Goal: Task Accomplishment & Management: Manage account settings

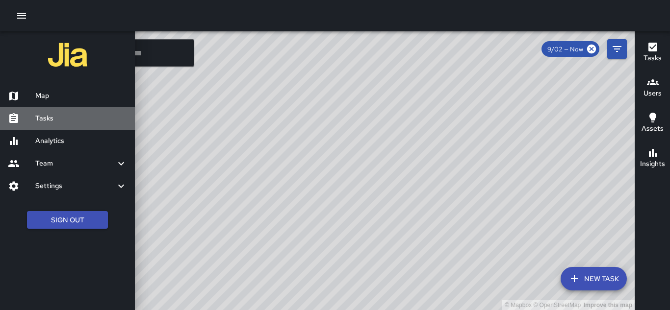
click at [55, 116] on h6 "Tasks" at bounding box center [81, 118] width 92 height 11
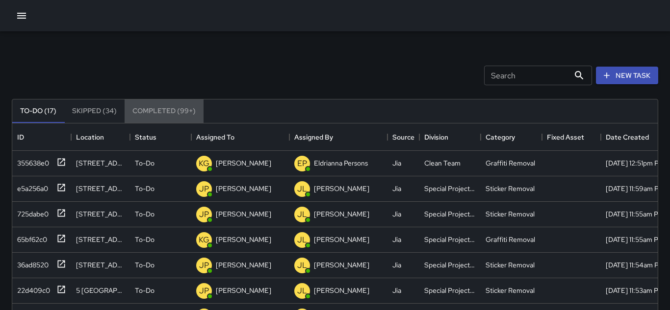
click at [155, 116] on button "Completed (99+)" at bounding box center [164, 112] width 79 height 24
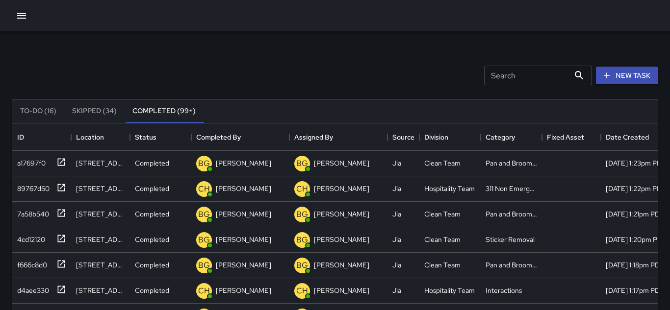
click at [188, 114] on button "Completed (99+)" at bounding box center [164, 112] width 79 height 24
click at [606, 141] on div "Fixed Asset" at bounding box center [601, 137] width 12 height 27
click at [616, 138] on div "Date Created" at bounding box center [627, 137] width 43 height 27
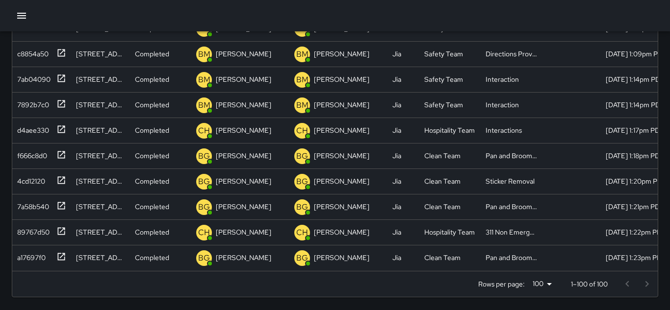
scroll to position [269, 0]
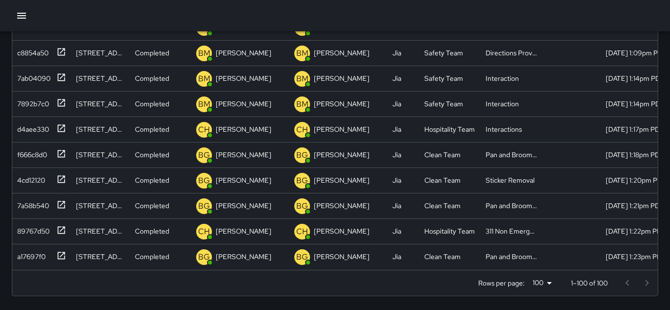
click at [17, 14] on icon "button" at bounding box center [22, 16] width 12 height 12
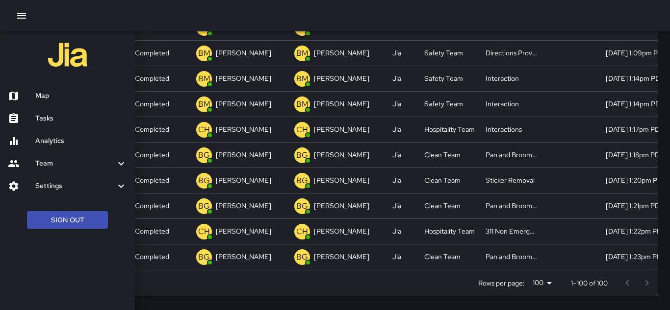
click at [53, 119] on h6 "Tasks" at bounding box center [81, 118] width 92 height 11
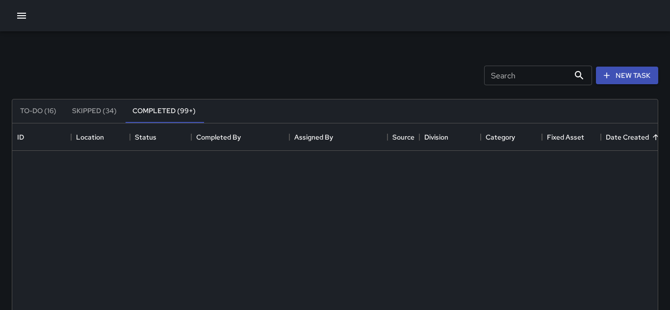
scroll to position [0, 0]
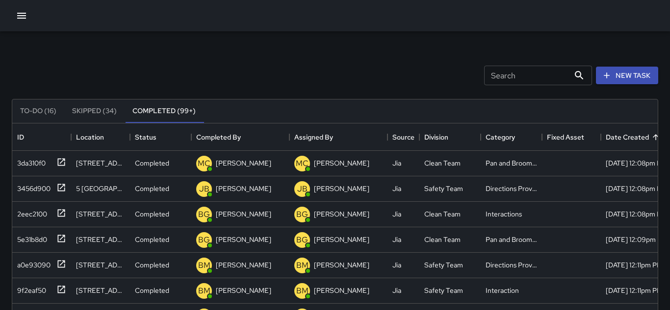
click at [108, 114] on button "Skipped (34)" at bounding box center [94, 112] width 60 height 24
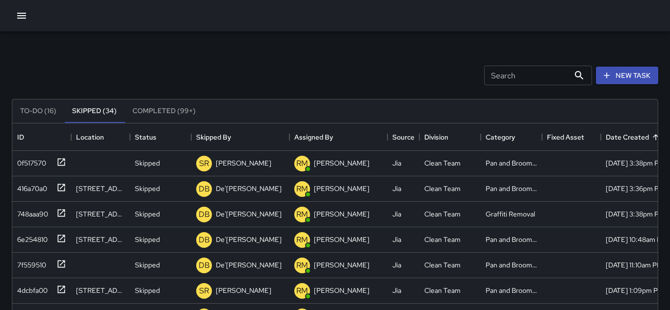
click at [38, 113] on button "To-Do (16)" at bounding box center [38, 112] width 52 height 24
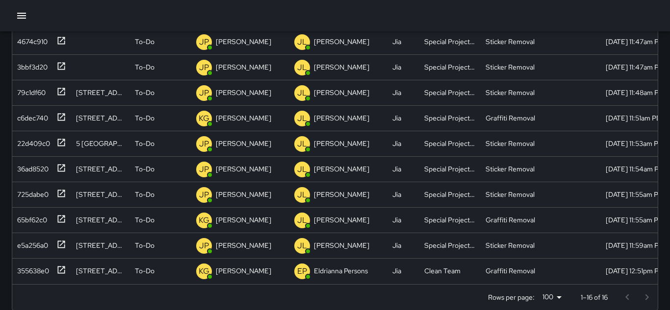
scroll to position [269, 0]
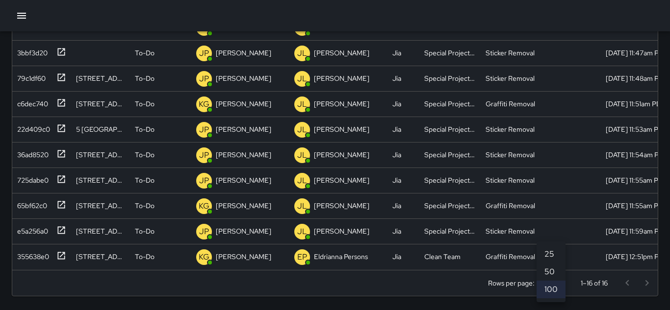
click at [551, 285] on body "Search Search New Task To-Do (16) Skipped (34) Completed (99+) ID Location Stat…" at bounding box center [335, 20] width 670 height 579
click at [548, 256] on li "25" at bounding box center [550, 255] width 29 height 18
click at [550, 284] on body "Search Search New Task To-Do (16) Skipped (34) Completed (99+) ID Location Stat…" at bounding box center [335, 20] width 670 height 579
click at [550, 284] on li "100" at bounding box center [552, 290] width 29 height 18
type input "***"
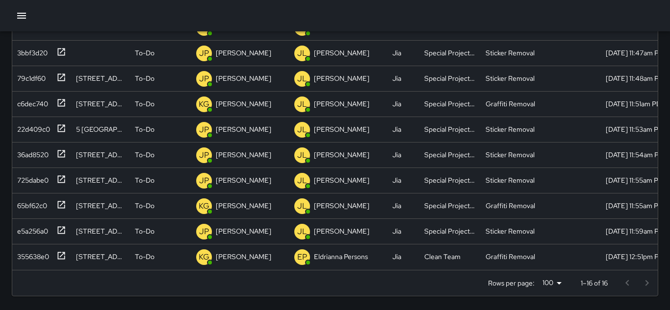
click at [648, 283] on div at bounding box center [636, 284] width 39 height 20
click at [628, 283] on div at bounding box center [636, 284] width 39 height 20
